Goal: Information Seeking & Learning: Learn about a topic

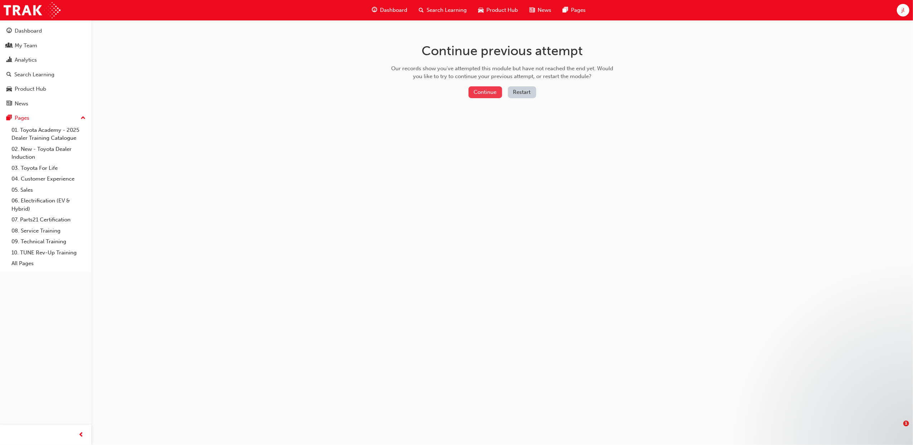
click at [490, 91] on button "Continue" at bounding box center [485, 92] width 34 height 12
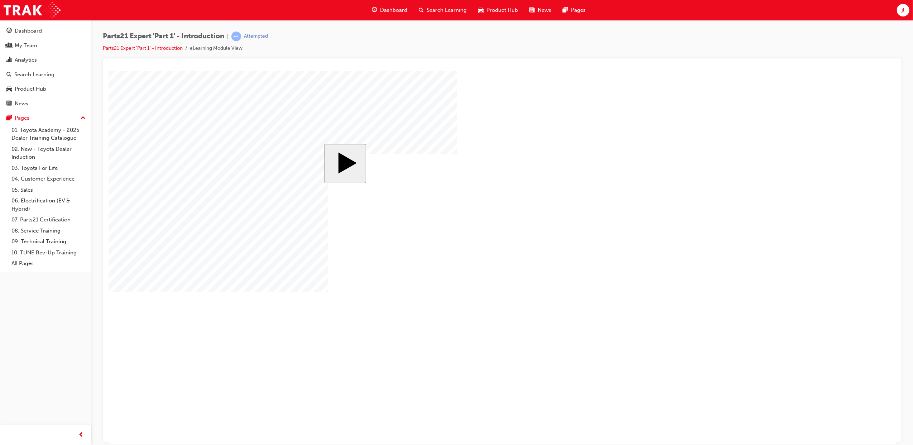
click at [732, 274] on body "slide: Parts 21 MENU Rectangle 6 HELP Rectangle 6 EXIT Rectangle 6 Setting a De…" at bounding box center [501, 257] width 787 height 372
click at [762, 242] on body "slide: Professional Development Path MENU Rectangle 6 HELP Rectangle 6 EXIT Rec…" at bounding box center [501, 257] width 787 height 372
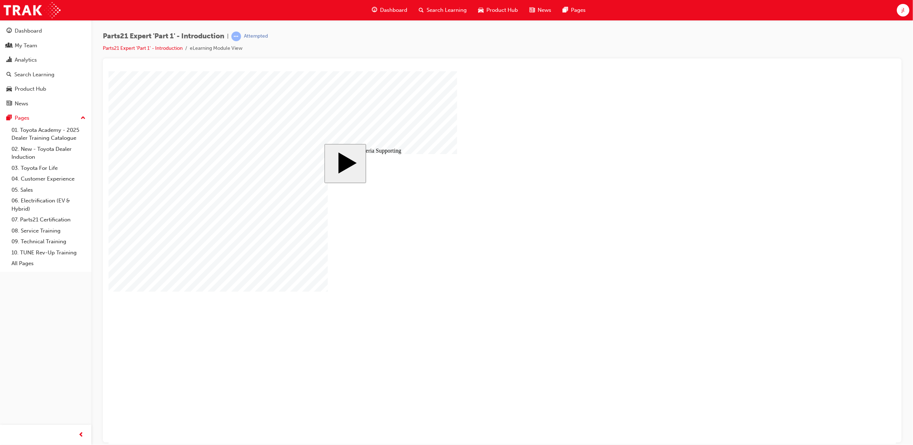
drag, startPoint x: 427, startPoint y: 202, endPoint x: 494, endPoint y: 202, distance: 66.6
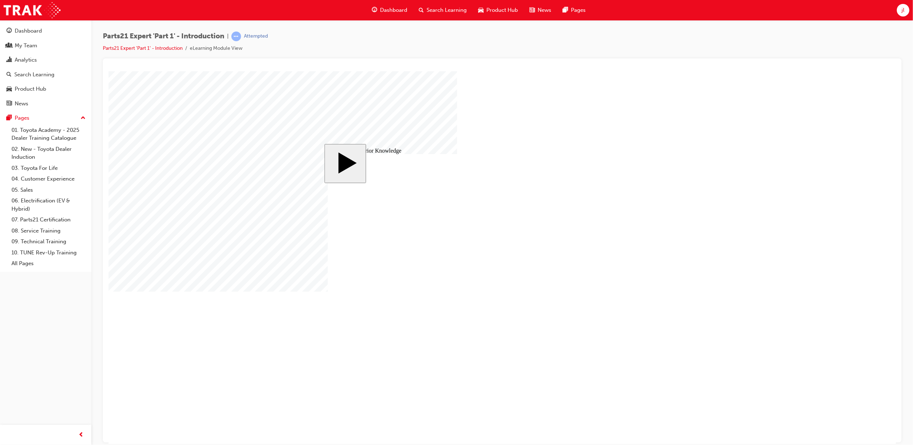
click at [856, 146] on body "slide: What are standard stock parts defined as? MENU Rectangle 6 HELP Rectangl…" at bounding box center [501, 257] width 787 height 372
checkbox input "true"
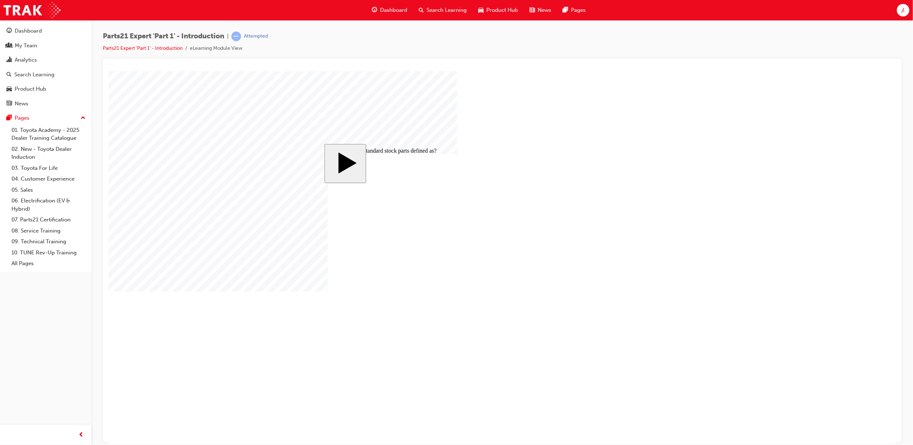
checkbox input "false"
checkbox input "true"
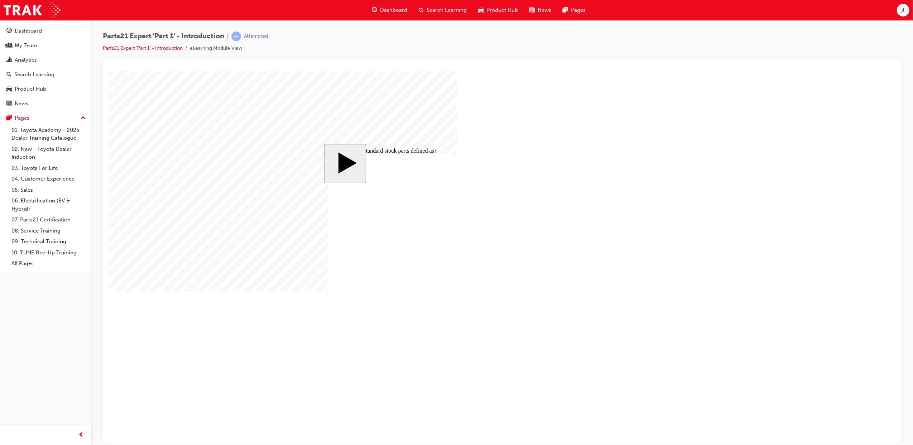
checkbox input "true"
checkbox input "false"
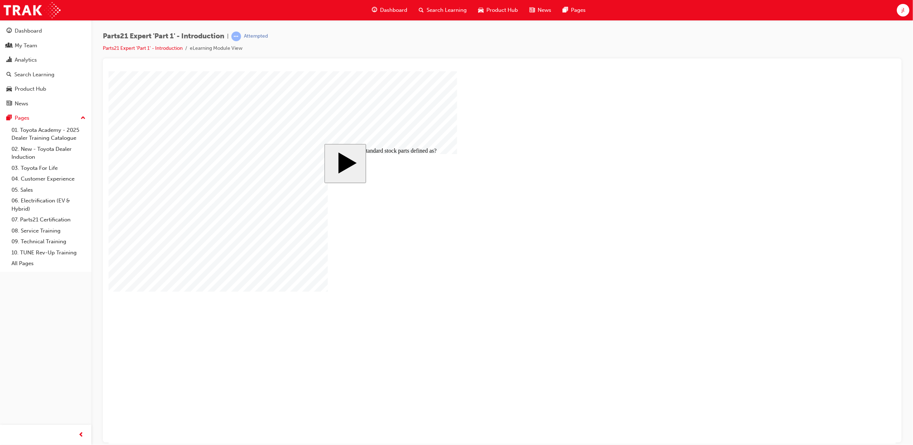
checkbox input "false"
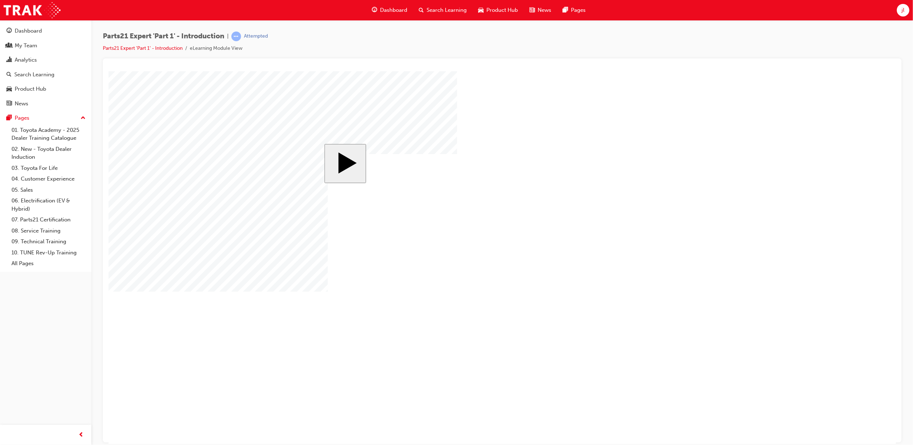
click at [642, 349] on div "MENU Rectangle 6 HELP Rectangle 6 EXIT Rectangle 6 Setting a Dealer Stocking Gu…" at bounding box center [501, 264] width 348 height 220
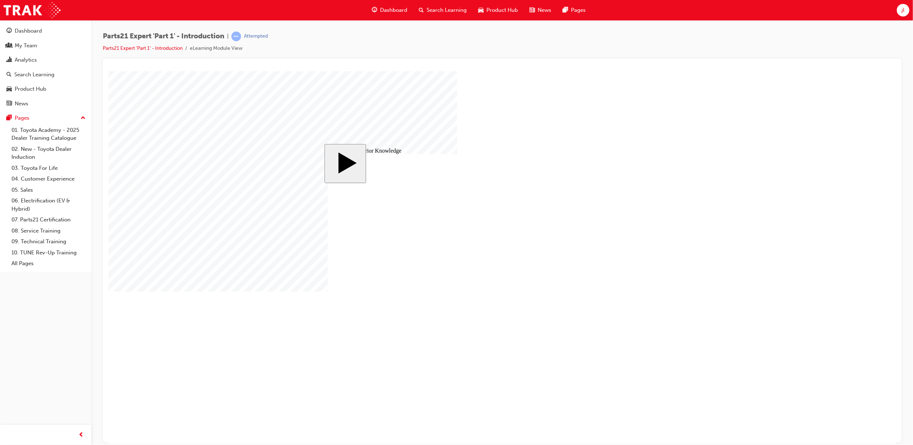
checkbox input "true"
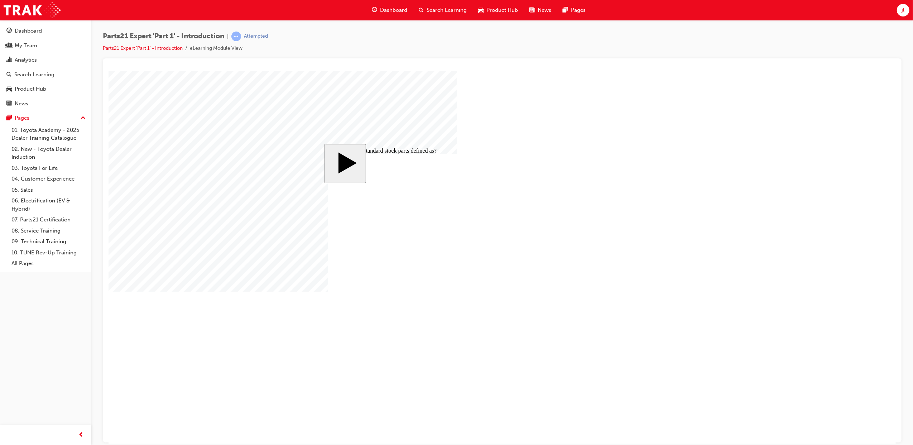
checkbox input "true"
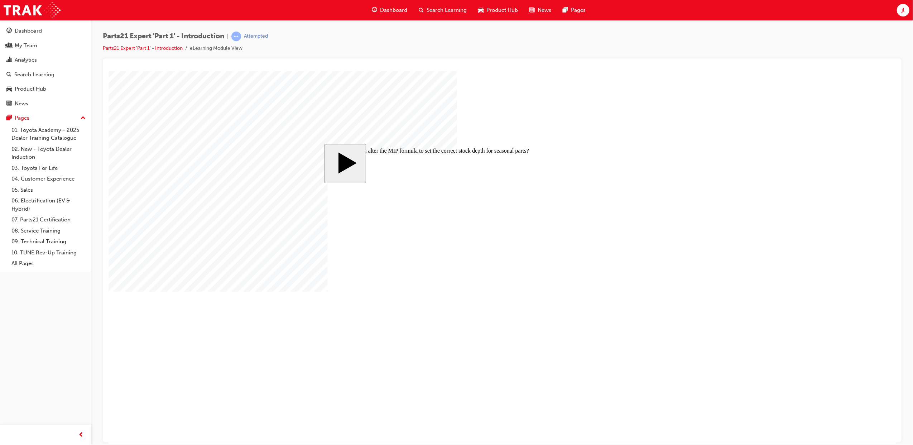
radio input "true"
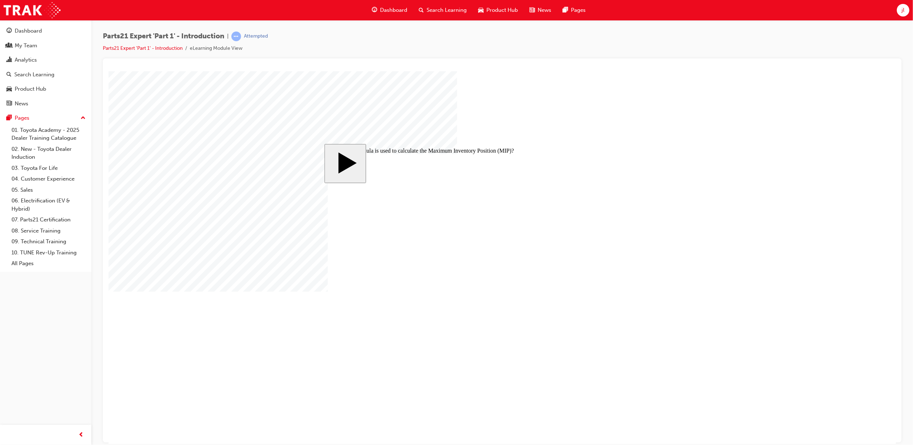
radio input "true"
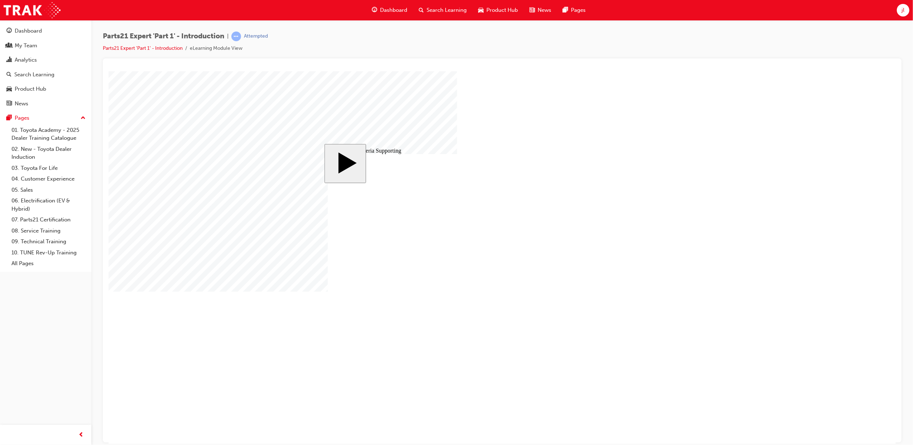
click at [681, 256] on body "slide: Course Completion MENU Rectangle 6 HELP Rectangle 6 EXIT Rectangle 6 Def…" at bounding box center [501, 257] width 787 height 372
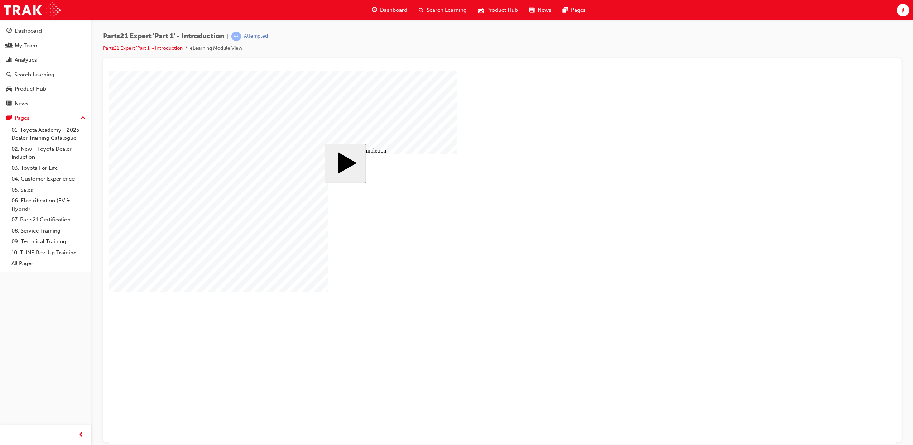
drag, startPoint x: 385, startPoint y: 241, endPoint x: 444, endPoint y: 238, distance: 58.4
drag, startPoint x: 560, startPoint y: 313, endPoint x: 572, endPoint y: 305, distance: 14.5
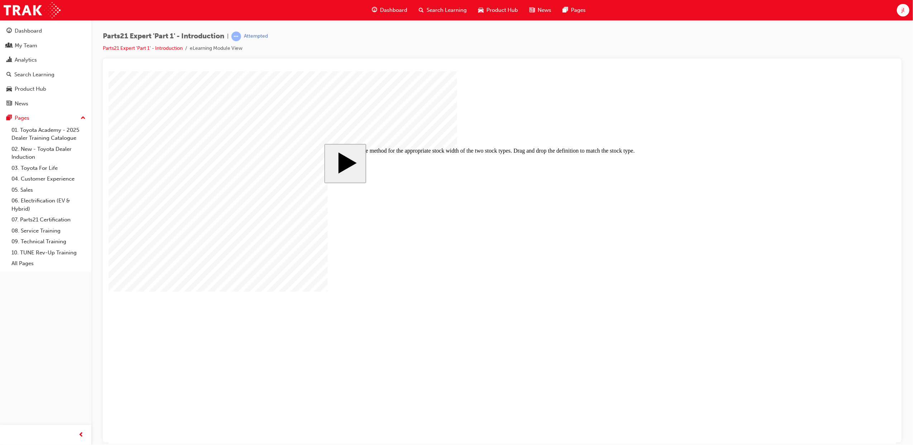
drag, startPoint x: 555, startPoint y: 278, endPoint x: 558, endPoint y: 229, distance: 49.5
drag, startPoint x: 587, startPoint y: 309, endPoint x: 561, endPoint y: 275, distance: 42.7
click at [180, 240] on body "slide: Identify the method for the appropriate stock width of the two stock typ…" at bounding box center [501, 257] width 787 height 372
